Goal: Transaction & Acquisition: Purchase product/service

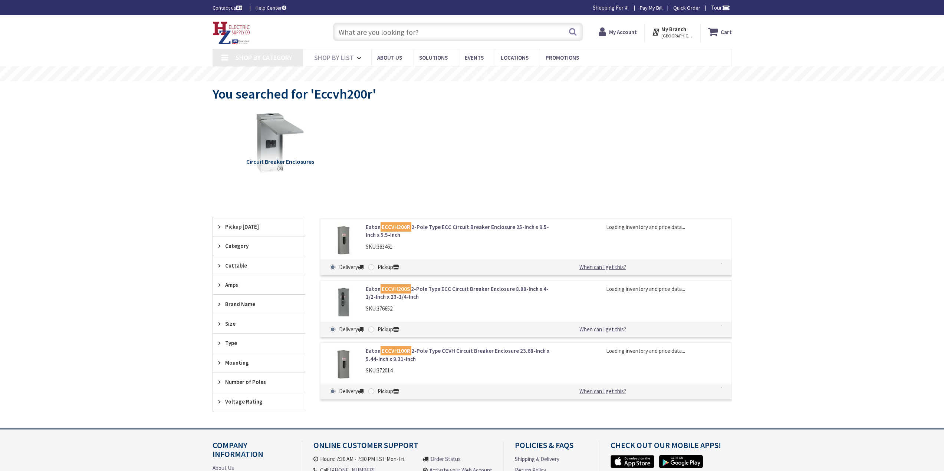
click at [366, 32] on input "text" at bounding box center [458, 32] width 250 height 19
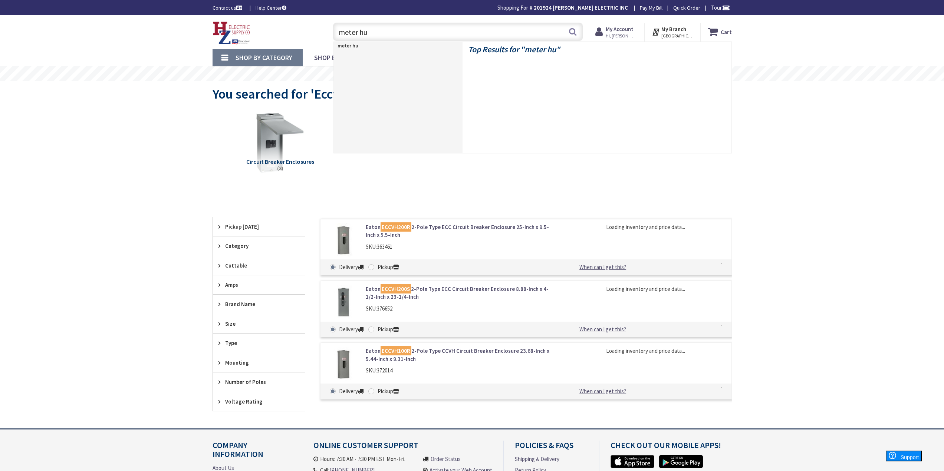
type input "meter hub"
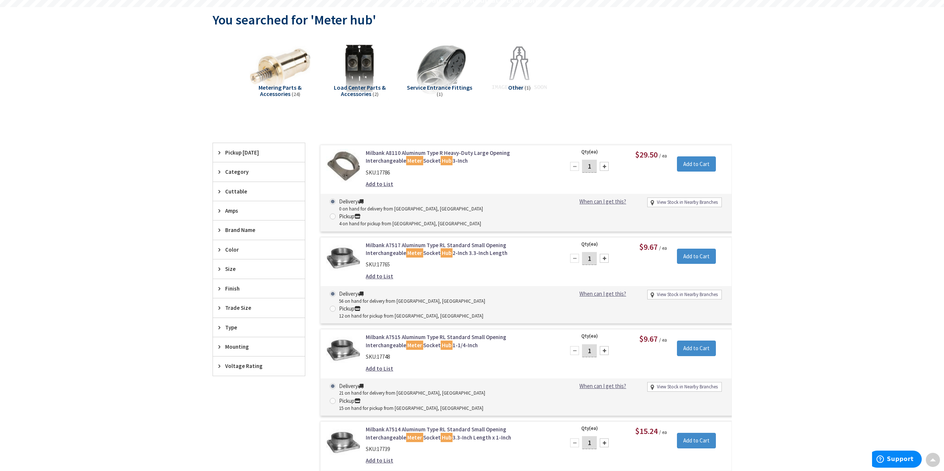
scroll to position [75, 0]
drag, startPoint x: 365, startPoint y: 230, endPoint x: 401, endPoint y: 232, distance: 36.0
click at [401, 241] on div "Milbank A7517 Aluminum Type RL Standard Small Opening Interchangeable Meter Soc…" at bounding box center [460, 262] width 200 height 43
copy link "Milbank A7517"
